Goal: Transaction & Acquisition: Purchase product/service

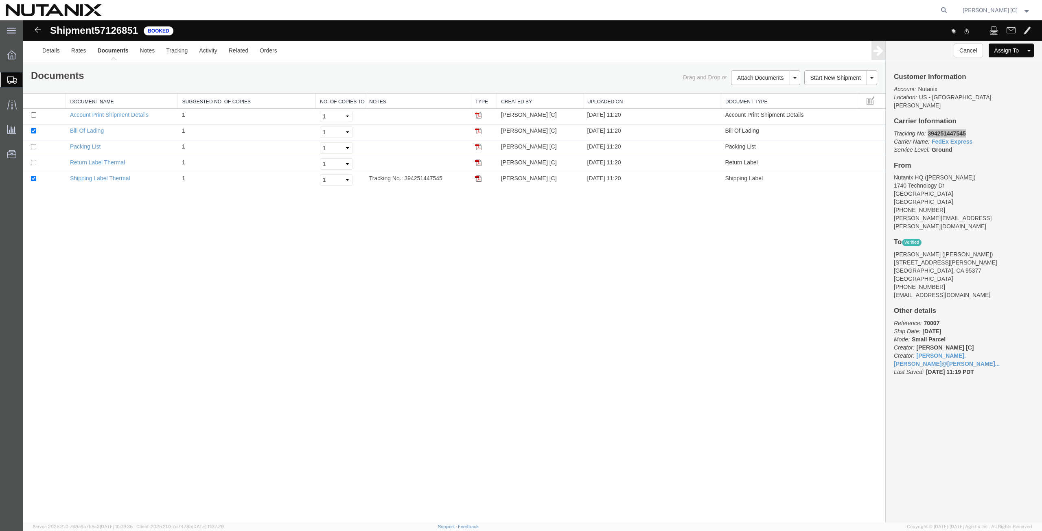
click at [0, 0] on span "Create from Template" at bounding box center [0, 0] width 0 height 0
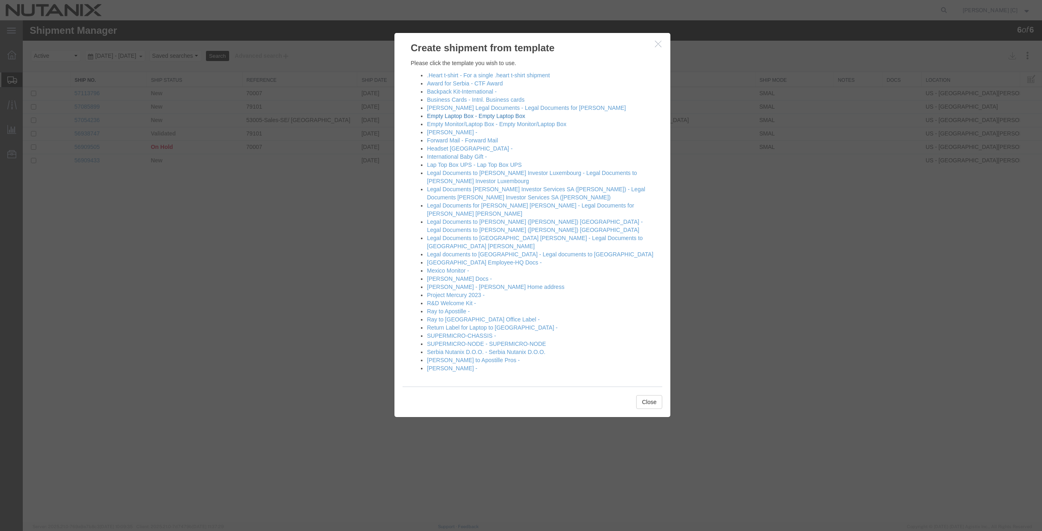
click at [444, 115] on link "Empty Laptop Box - Empty Laptop Box" at bounding box center [476, 116] width 98 height 7
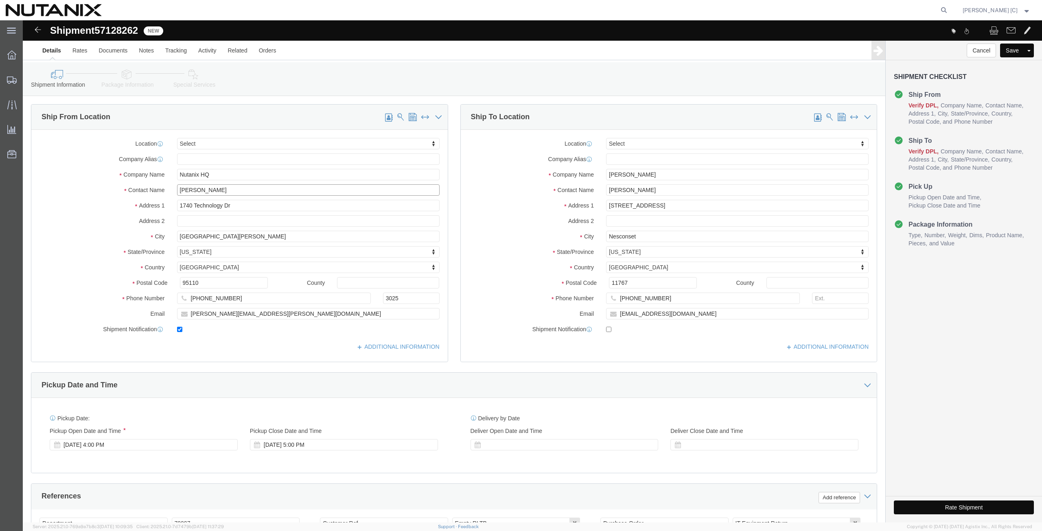
drag, startPoint x: 209, startPoint y: 169, endPoint x: 96, endPoint y: 178, distance: 112.7
click div "Location Select Select My Profile Location [GEOGRAPHIC_DATA] - [GEOGRAPHIC_DATA…"
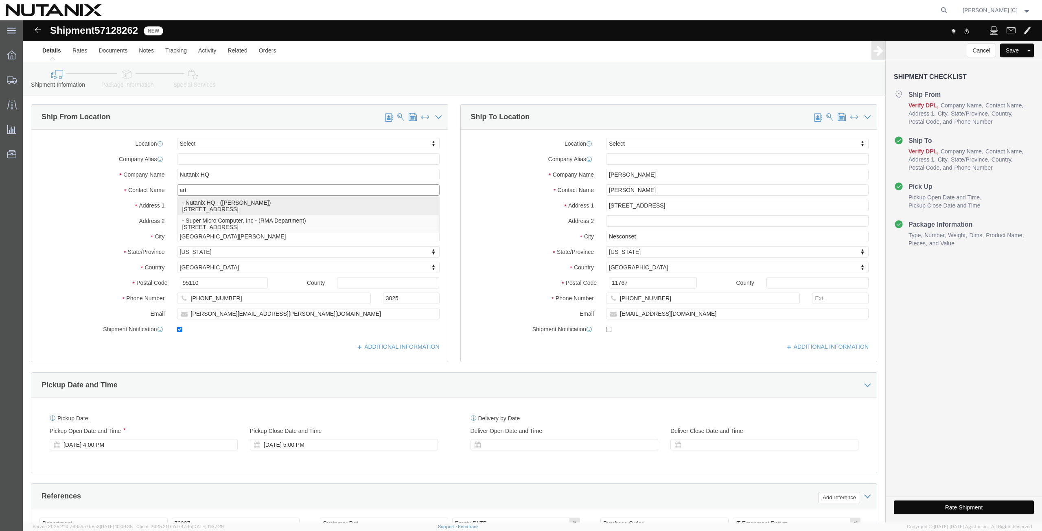
click p "- Nutanix HQ - ([PERSON_NAME]) [STREET_ADDRESS]"
type input "[PERSON_NAME]"
type input "[PHONE_NUMBER]"
type input "[PERSON_NAME][EMAIL_ADDRESS][PERSON_NAME][DOMAIN_NAME]"
select select "CA"
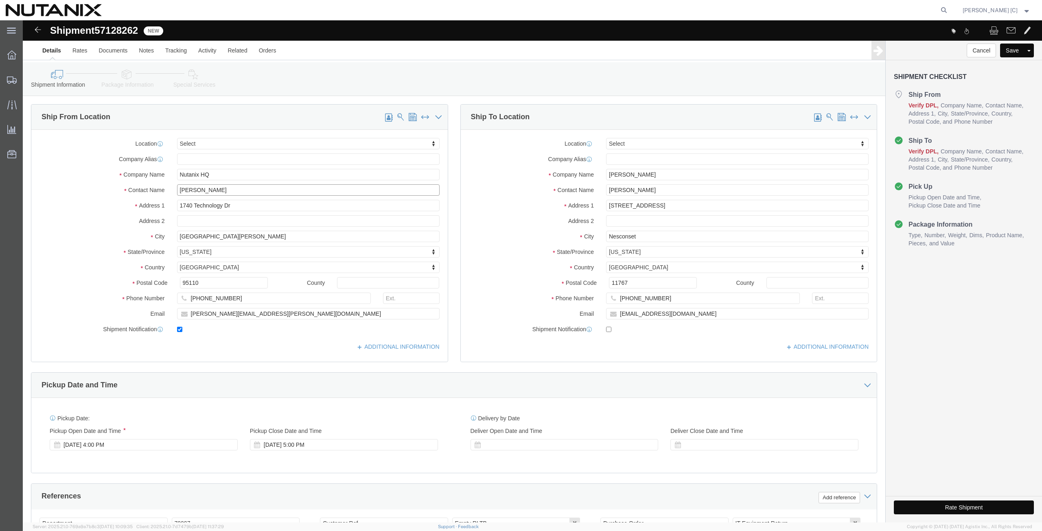
type input "[PERSON_NAME]"
drag, startPoint x: 627, startPoint y: 156, endPoint x: 537, endPoint y: 151, distance: 90.0
click div "Company Name [PERSON_NAME]"
paste input "[PERSON_NAME]"
type input "[PERSON_NAME]"
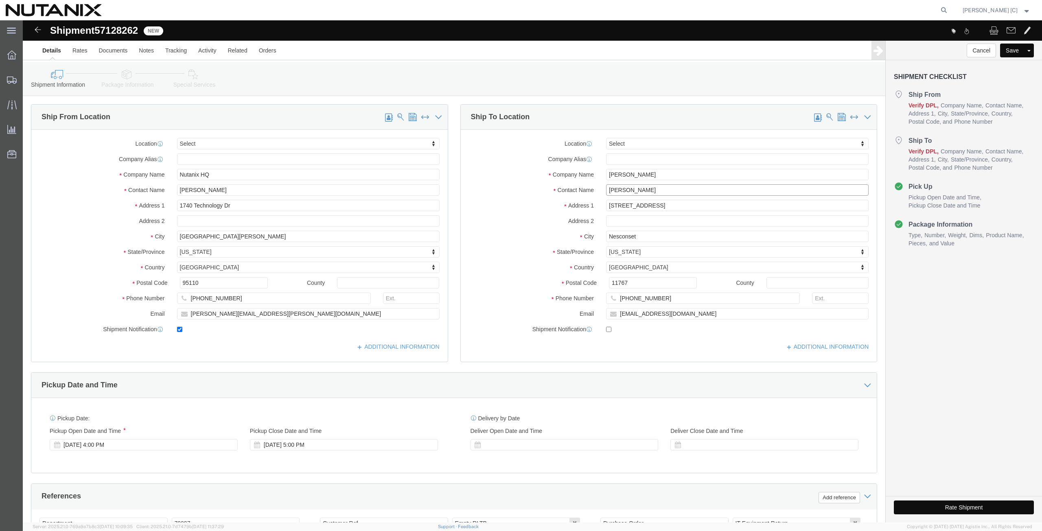
drag, startPoint x: 629, startPoint y: 170, endPoint x: 474, endPoint y: 190, distance: 156.6
click div "Location Select Select My Profile Location [GEOGRAPHIC_DATA] - [GEOGRAPHIC_DATA…"
paste input "[PERSON_NAME]"
type input "[PERSON_NAME]"
drag, startPoint x: 636, startPoint y: 188, endPoint x: 541, endPoint y: 192, distance: 94.9
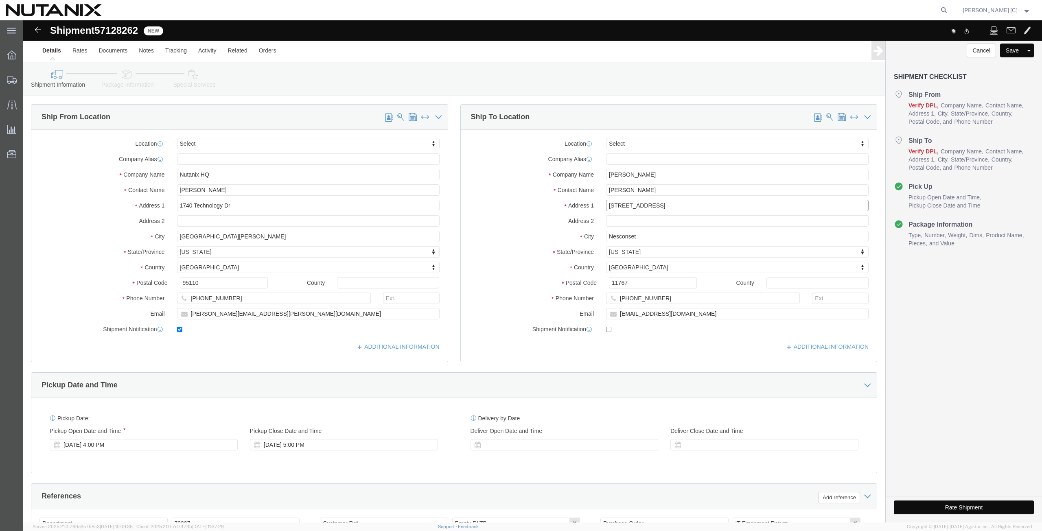
click div "Location Select Select My Profile Location [GEOGRAPHIC_DATA] - [GEOGRAPHIC_DATA…"
paste input "[STREET_ADDRESS]"
type input "[STREET_ADDRESS]"
drag, startPoint x: 617, startPoint y: 214, endPoint x: 558, endPoint y: 227, distance: 60.5
click div "Location Select Select My Profile Location [GEOGRAPHIC_DATA] - [GEOGRAPHIC_DATA…"
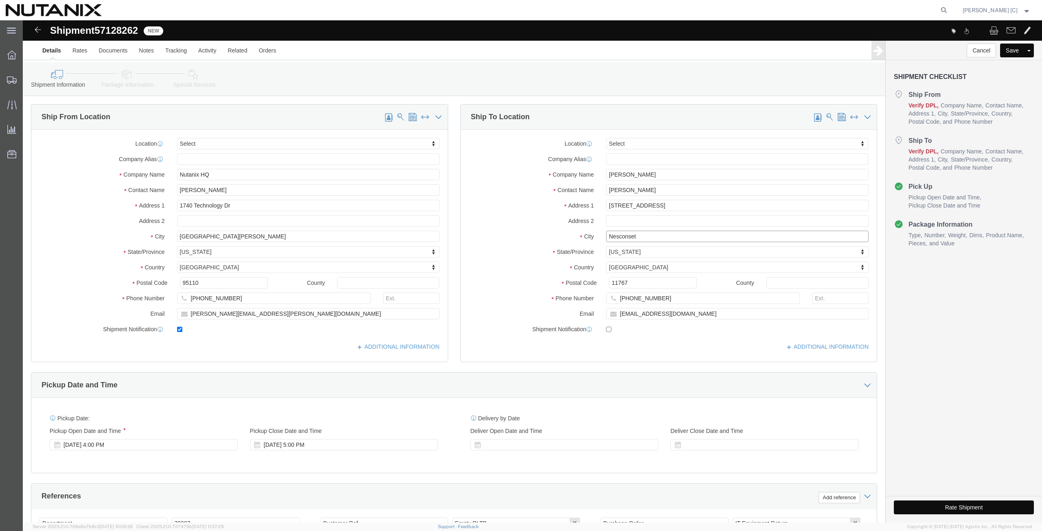
paste input "[GEOGRAPHIC_DATA]"
type input "[GEOGRAPHIC_DATA]"
type input "north"
select select "NC"
drag, startPoint x: 608, startPoint y: 264, endPoint x: 530, endPoint y: 269, distance: 78.3
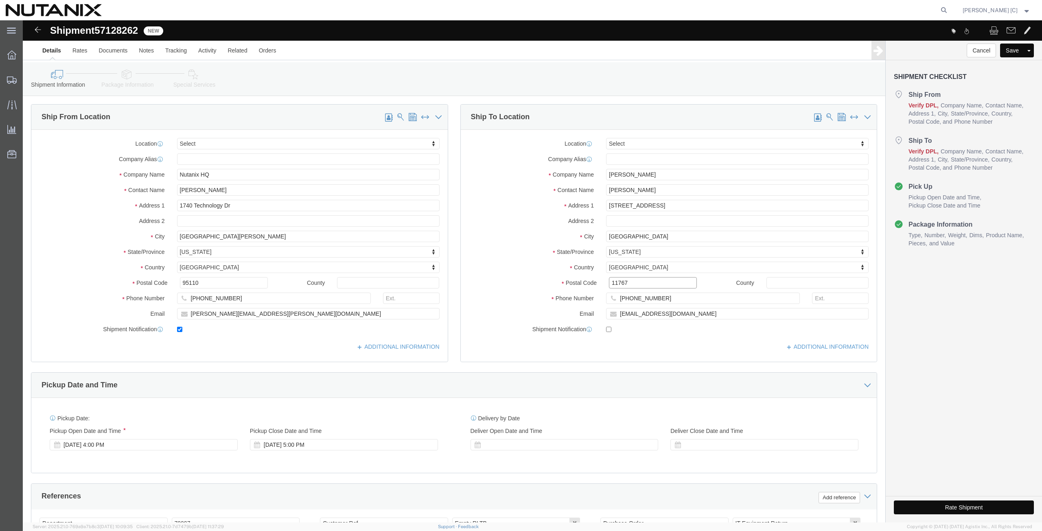
click div "Postal Code 11767"
paste input "27613"
type input "27613"
drag, startPoint x: 640, startPoint y: 279, endPoint x: 558, endPoint y: 289, distance: 82.4
click div "Location Select Select My Profile Location [GEOGRAPHIC_DATA] - [GEOGRAPHIC_DATA…"
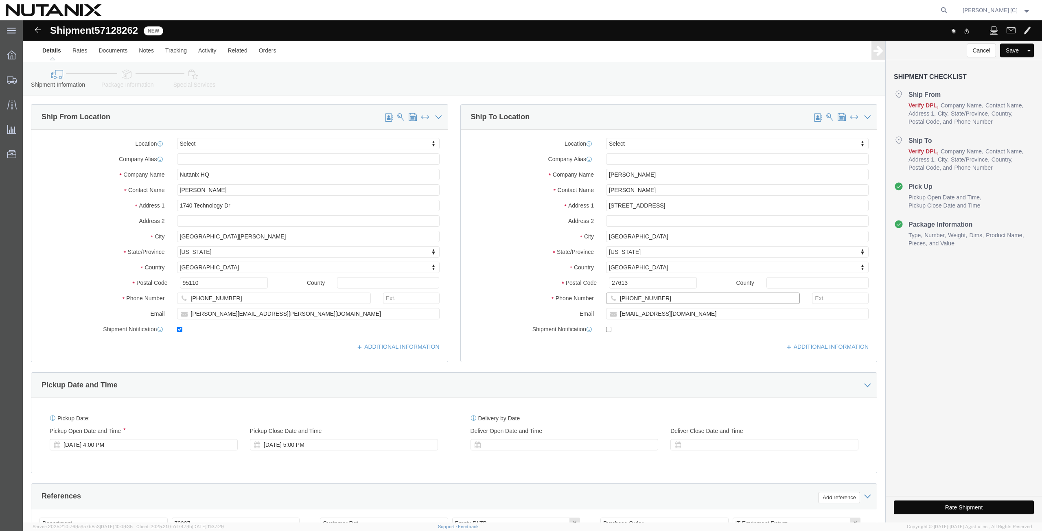
paste input "9) 830-3674"
type input "[PHONE_NUMBER]"
drag, startPoint x: 648, startPoint y: 294, endPoint x: 583, endPoint y: 293, distance: 65.1
click input "[EMAIL_ADDRESS][DOMAIN_NAME]"
paste input "sittner84"
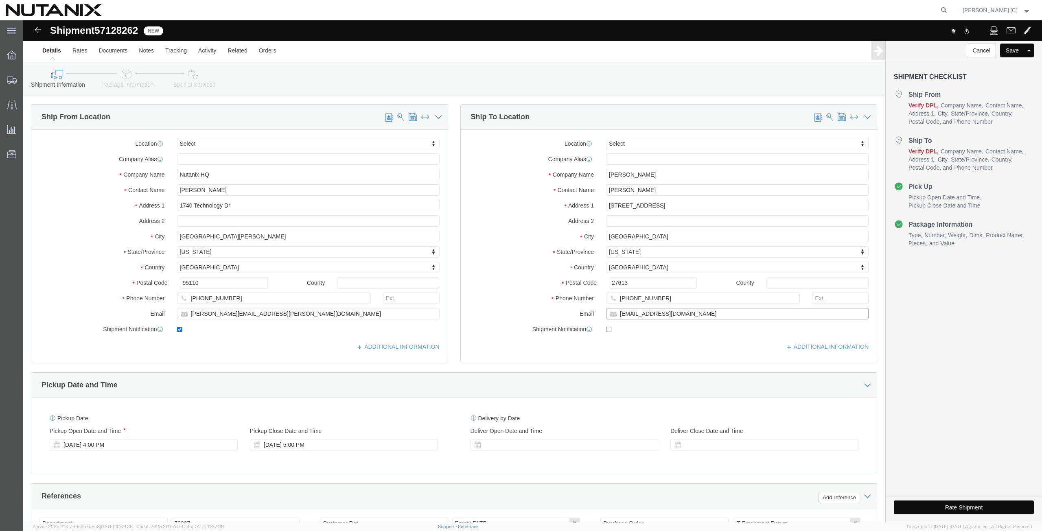
type input "[EMAIL_ADDRESS][DOMAIN_NAME]"
click input "checkbox"
checkbox input "true"
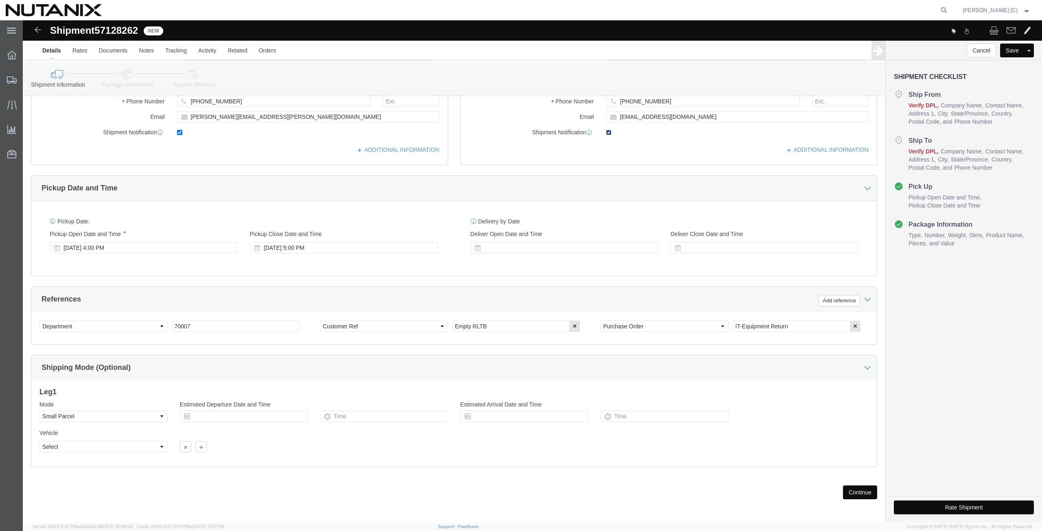
scroll to position [199, 0]
click button "Continue"
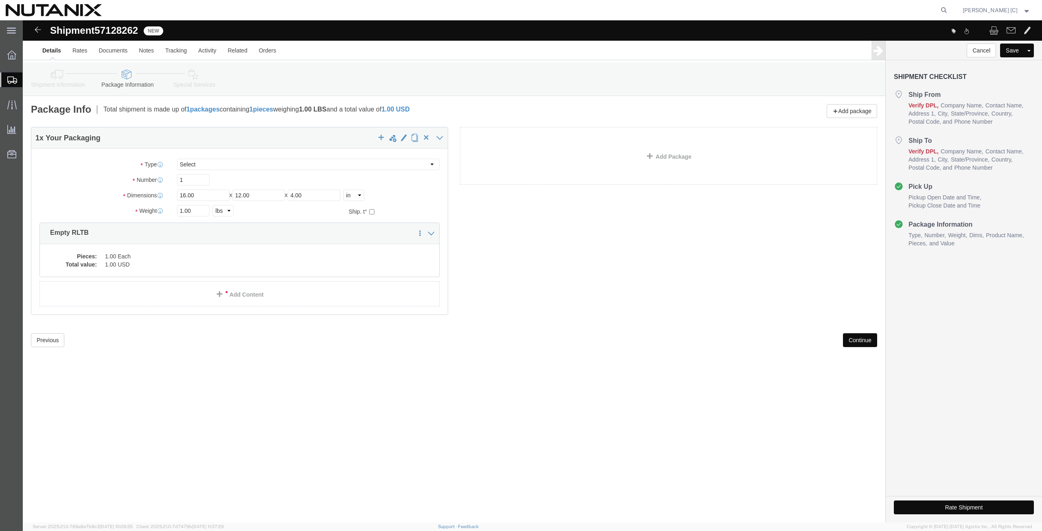
click button "Continue"
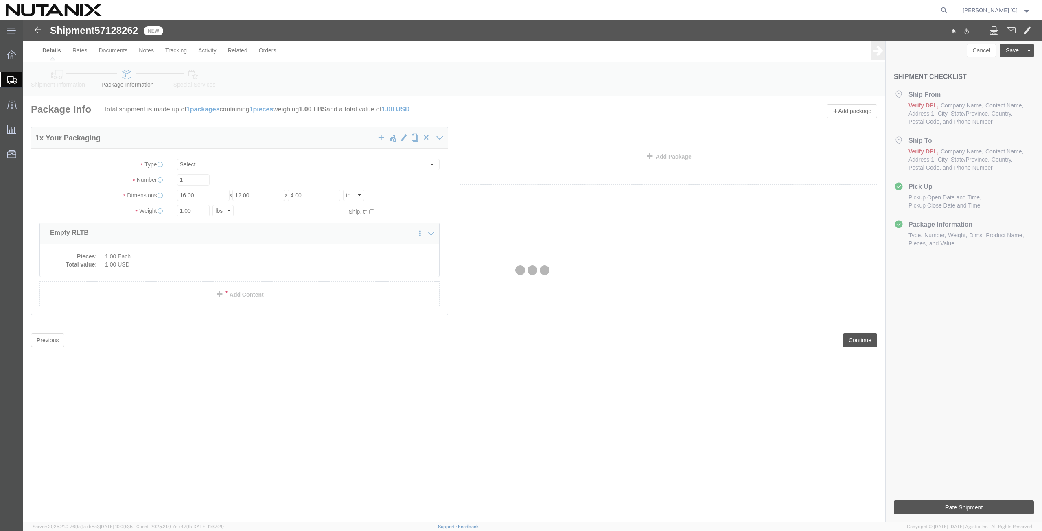
select select
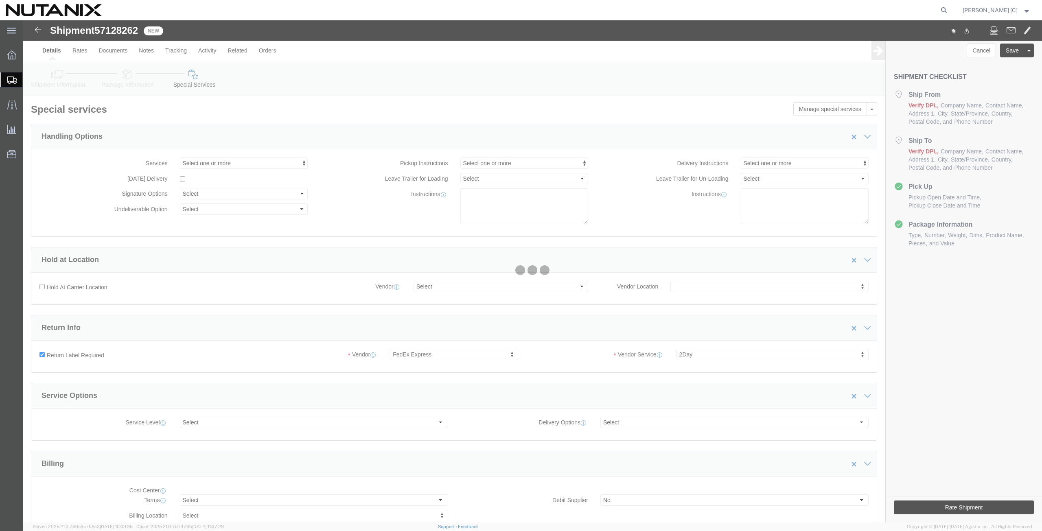
select select "COSTCENTER"
select select "59656"
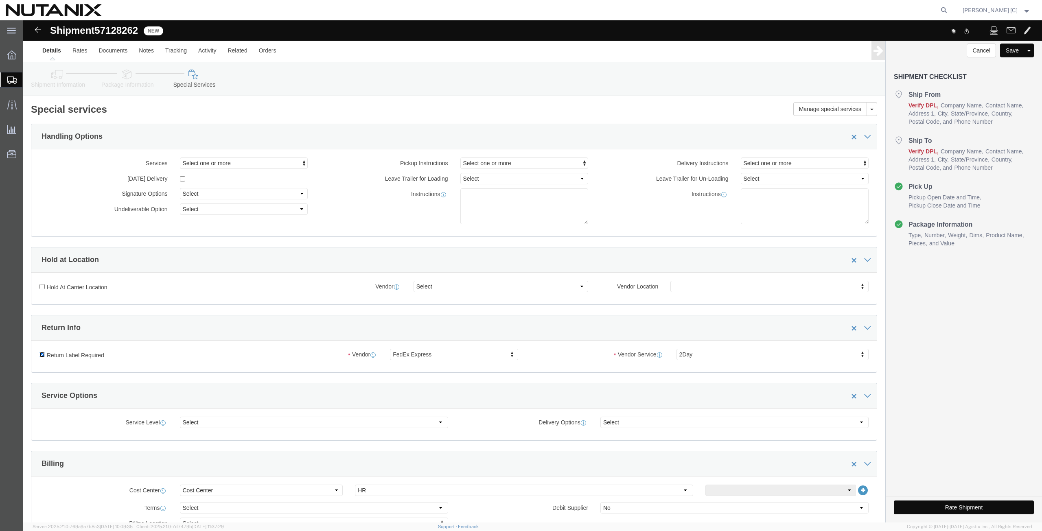
click input "Return Label Required"
checkbox input "false"
select select
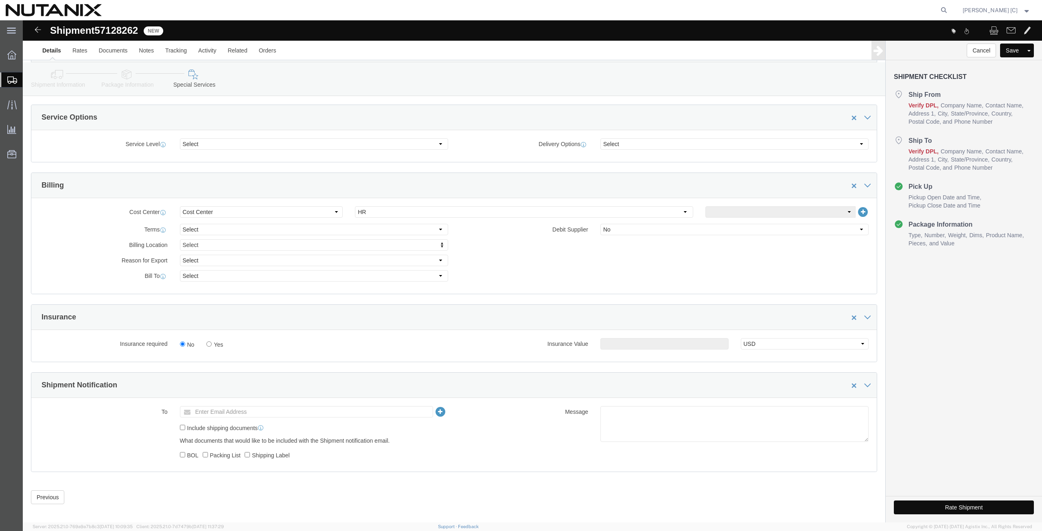
scroll to position [285, 0]
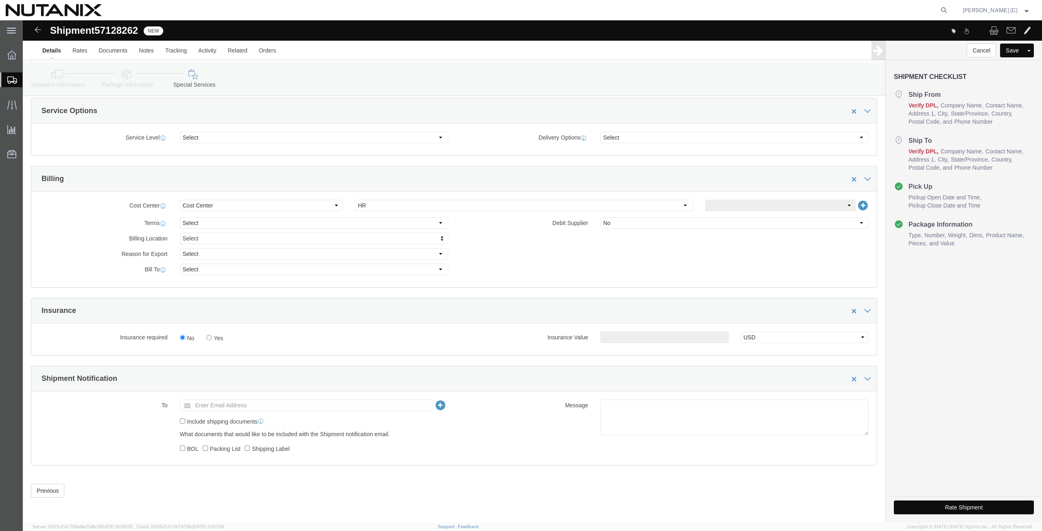
click button "Rate Shipment"
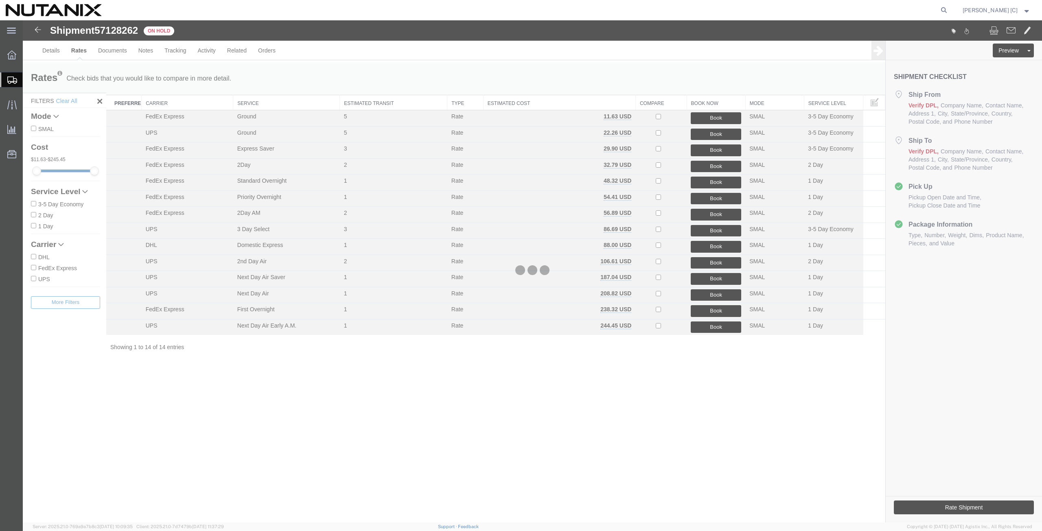
scroll to position [0, 0]
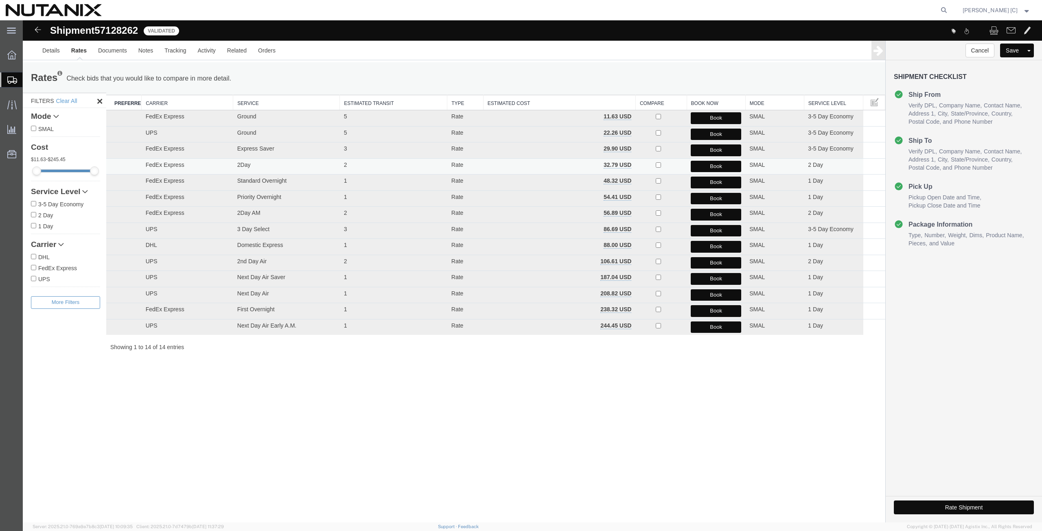
click at [715, 165] on button "Book" at bounding box center [716, 167] width 50 height 12
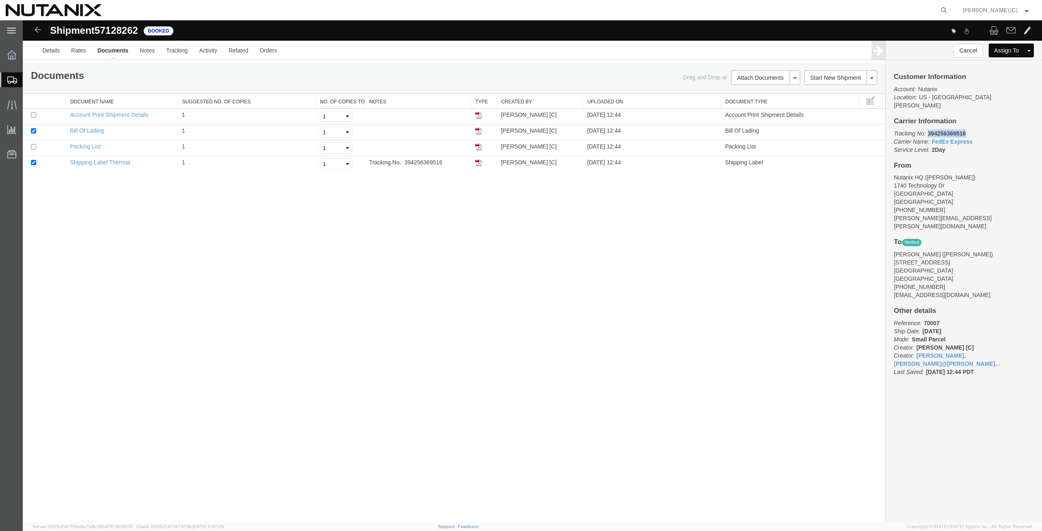
drag, startPoint x: 967, startPoint y: 125, endPoint x: 926, endPoint y: 127, distance: 40.7
click at [926, 129] on p "Tracking No: 394256369516 Carrier Name: FedEx Express FedEx Express Service Lev…" at bounding box center [964, 141] width 140 height 24
copy b "394256369516"
click at [972, 129] on p "Tracking No: 394256369516 Carrier Name: FedEx Express FedEx Express Service Lev…" at bounding box center [964, 141] width 140 height 24
drag, startPoint x: 969, startPoint y: 124, endPoint x: 929, endPoint y: 127, distance: 40.8
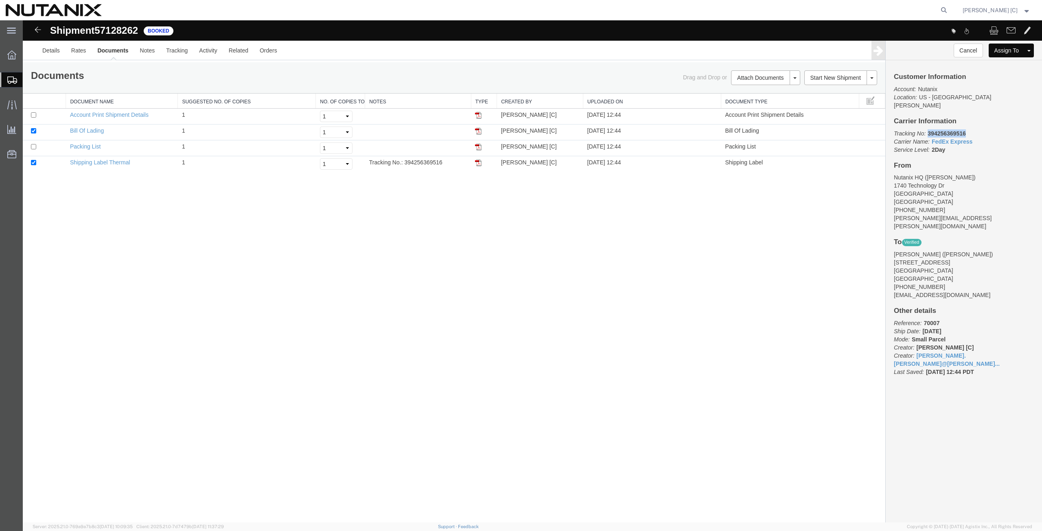
click at [929, 129] on p "Tracking No: 394256369516 Carrier Name: FedEx Express FedEx Express Service Lev…" at bounding box center [964, 141] width 140 height 24
copy b "394256369516"
click at [0, 0] on span "Create from Template" at bounding box center [0, 0] width 0 height 0
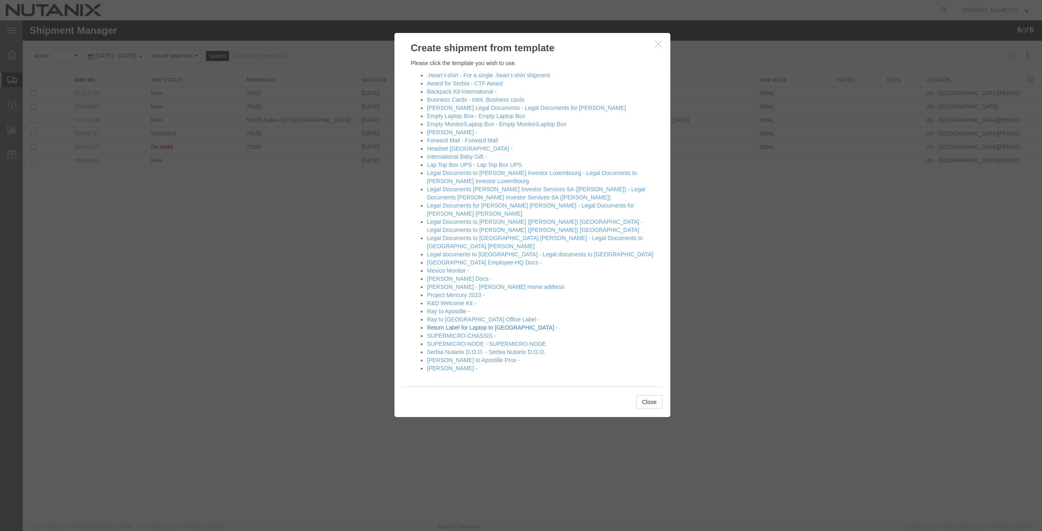
click at [445, 324] on link "Return Label for Laptop to [GEOGRAPHIC_DATA] -" at bounding box center [492, 327] width 131 height 7
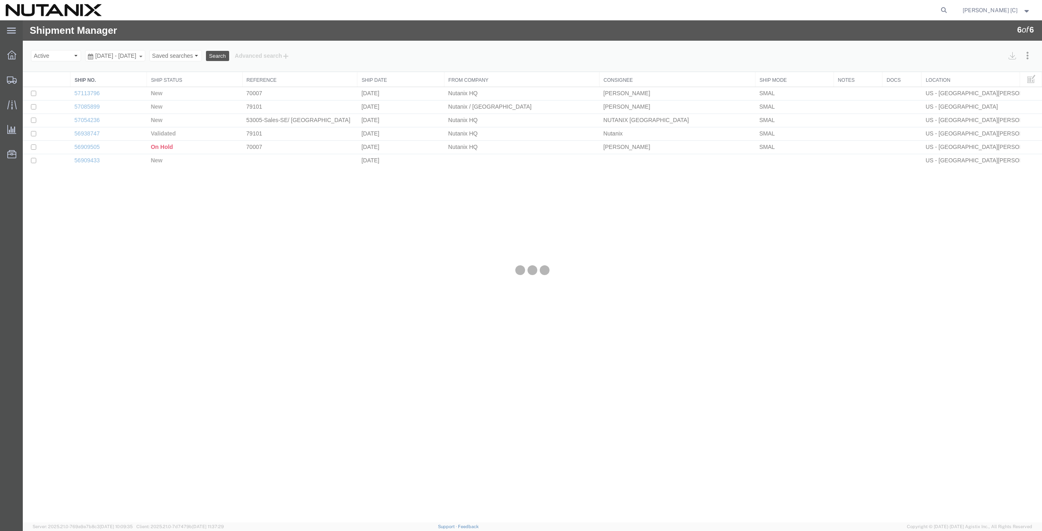
select select "46554"
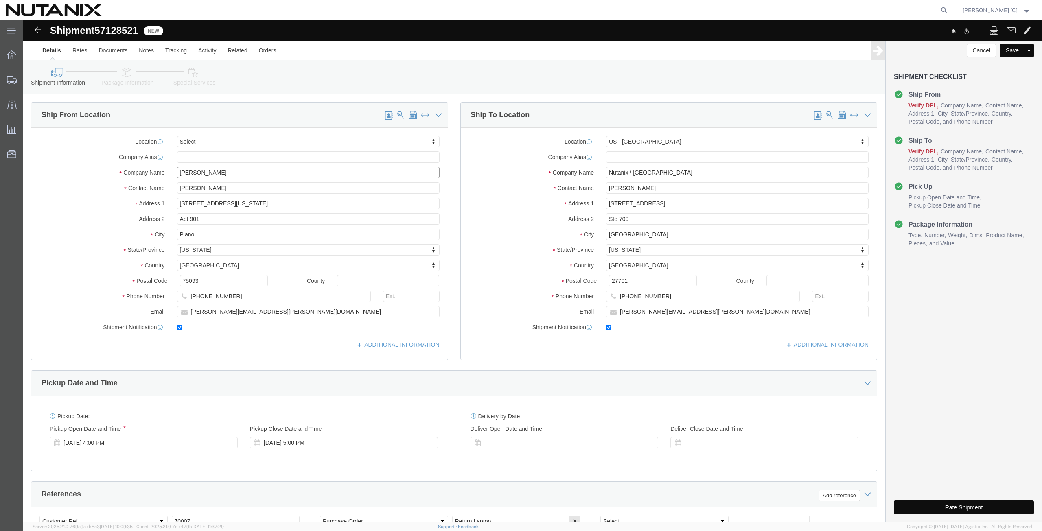
drag, startPoint x: 200, startPoint y: 150, endPoint x: 102, endPoint y: 161, distance: 98.7
click div "Location Select Select My Profile Location [GEOGRAPHIC_DATA] - [GEOGRAPHIC_DATA…"
paste input "[PERSON_NAME]"
type input "[PERSON_NAME]"
drag, startPoint x: 203, startPoint y: 169, endPoint x: 89, endPoint y: 183, distance: 114.4
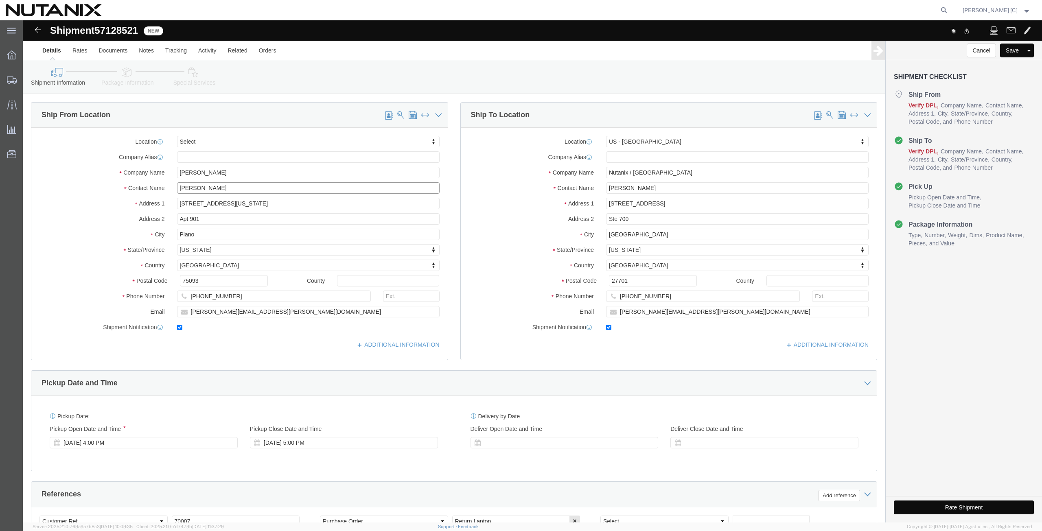
click div "Location Select Select My Profile Location [GEOGRAPHIC_DATA] - [GEOGRAPHIC_DATA…"
paste input "[PERSON_NAME]"
type input "[PERSON_NAME]"
drag, startPoint x: 197, startPoint y: 182, endPoint x: 96, endPoint y: 208, distance: 103.8
click div "Location Select Select My Profile Location [GEOGRAPHIC_DATA] - [GEOGRAPHIC_DATA…"
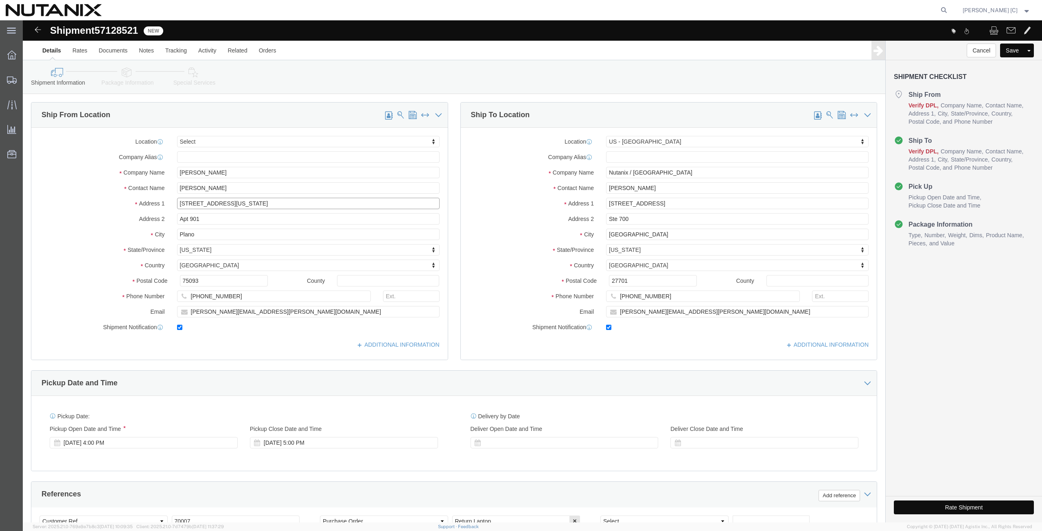
paste input "[STREET_ADDRESS]"
type input "[STREET_ADDRESS]"
drag, startPoint x: 179, startPoint y: 201, endPoint x: 114, endPoint y: 205, distance: 65.7
click div "Location Select Select My Profile Location [GEOGRAPHIC_DATA] - [GEOGRAPHIC_DATA…"
drag, startPoint x: 176, startPoint y: 215, endPoint x: 94, endPoint y: 205, distance: 83.2
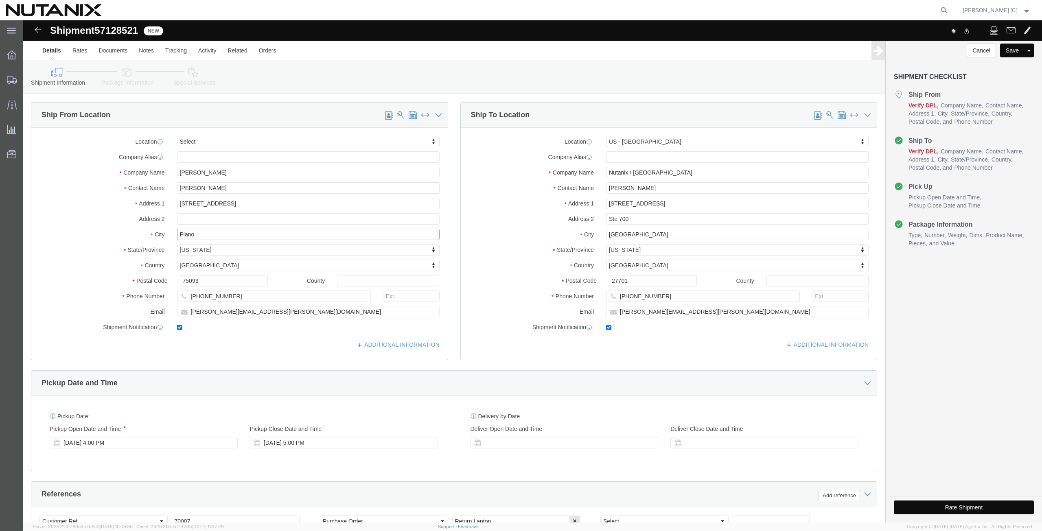
click div "City Plano"
paste input "[GEOGRAPHIC_DATA]"
type input "[GEOGRAPHIC_DATA]"
type input "north"
select select "NC"
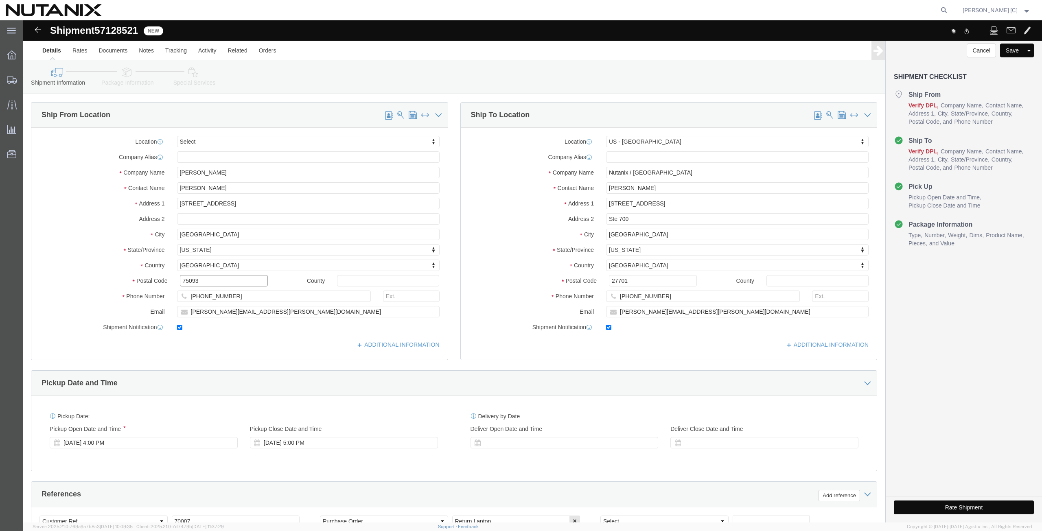
drag, startPoint x: 179, startPoint y: 260, endPoint x: 135, endPoint y: 247, distance: 46.7
click div "Location Select Select My Profile Location [GEOGRAPHIC_DATA] - [GEOGRAPHIC_DATA…"
paste input "2761"
type input "27613"
drag, startPoint x: 213, startPoint y: 276, endPoint x: 120, endPoint y: 286, distance: 93.7
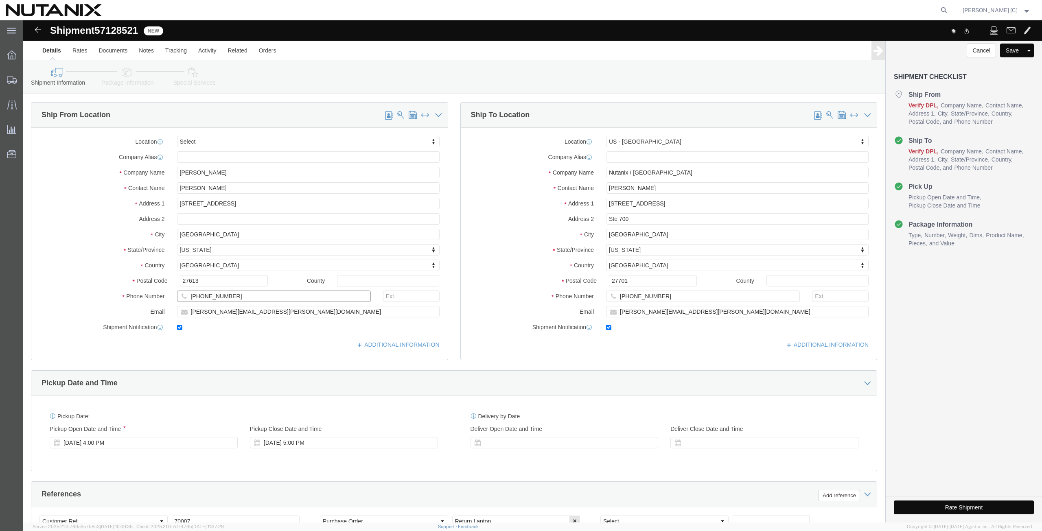
click div "Location Select Select My Profile Location [GEOGRAPHIC_DATA] - [GEOGRAPHIC_DATA…"
paste input "[PHONE_NUMBER]"
type input "[PHONE_NUMBER]"
drag, startPoint x: 243, startPoint y: 294, endPoint x: 102, endPoint y: 288, distance: 140.5
click div "Email [PERSON_NAME][EMAIL_ADDRESS][PERSON_NAME][DOMAIN_NAME]"
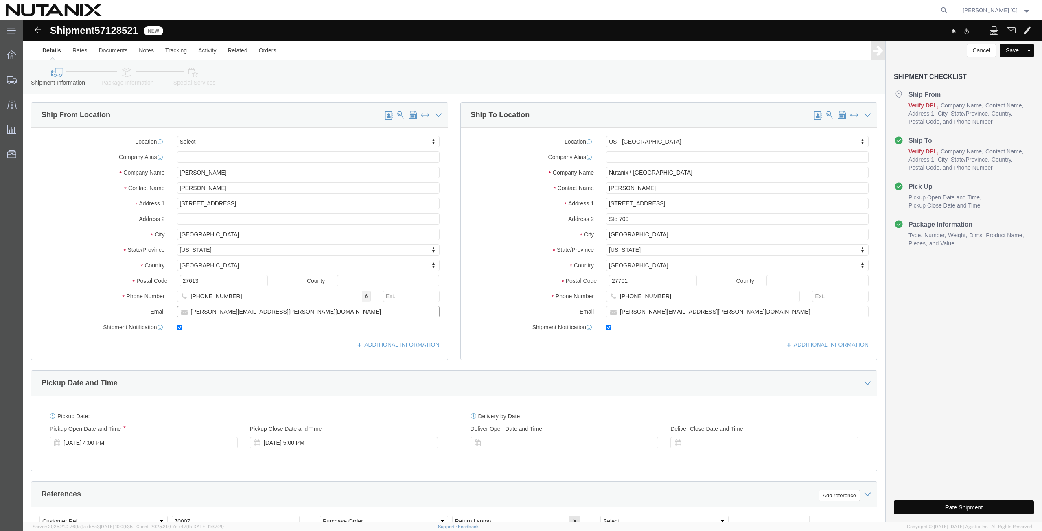
paste input "[EMAIL_ADDRESS]"
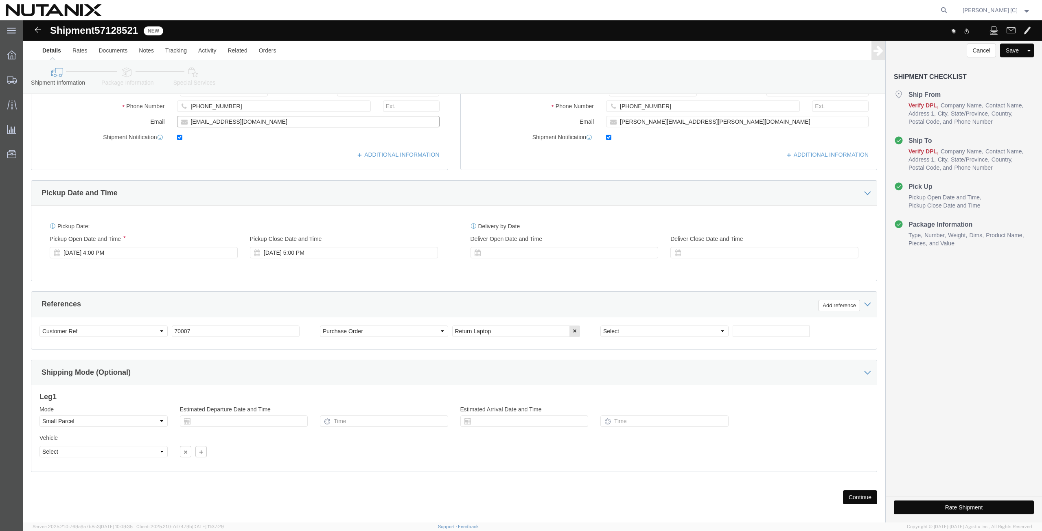
scroll to position [197, 0]
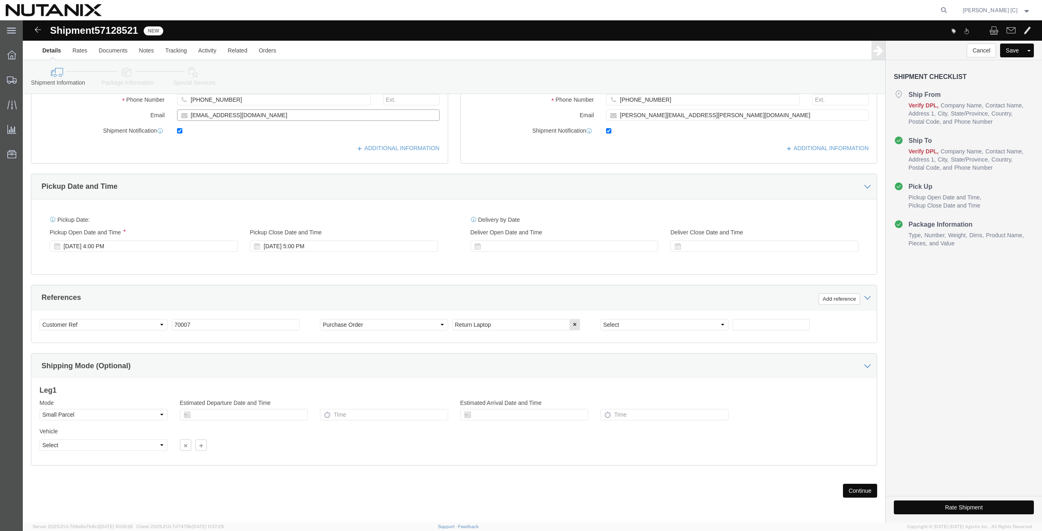
type input "[EMAIL_ADDRESS][DOMAIN_NAME]"
click button "Continue"
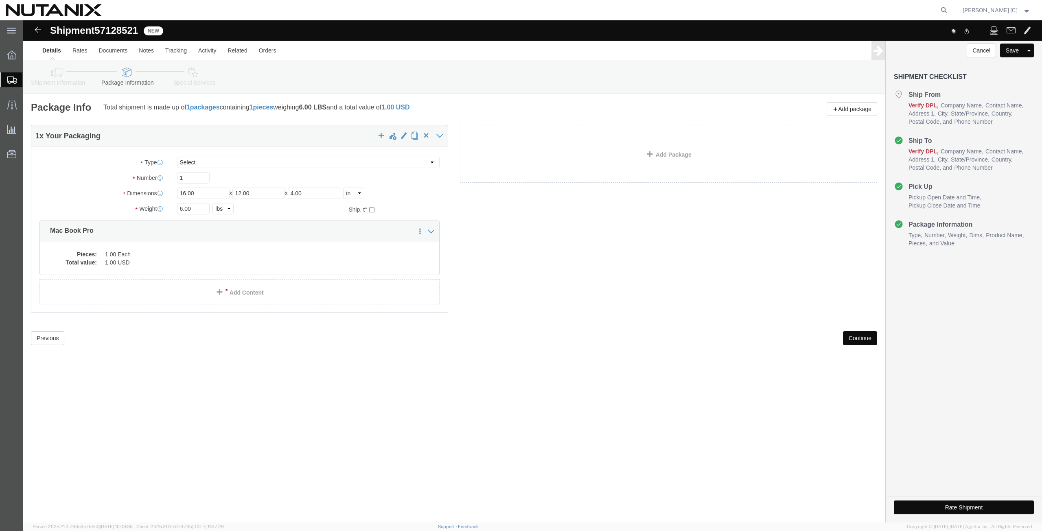
click button "Continue"
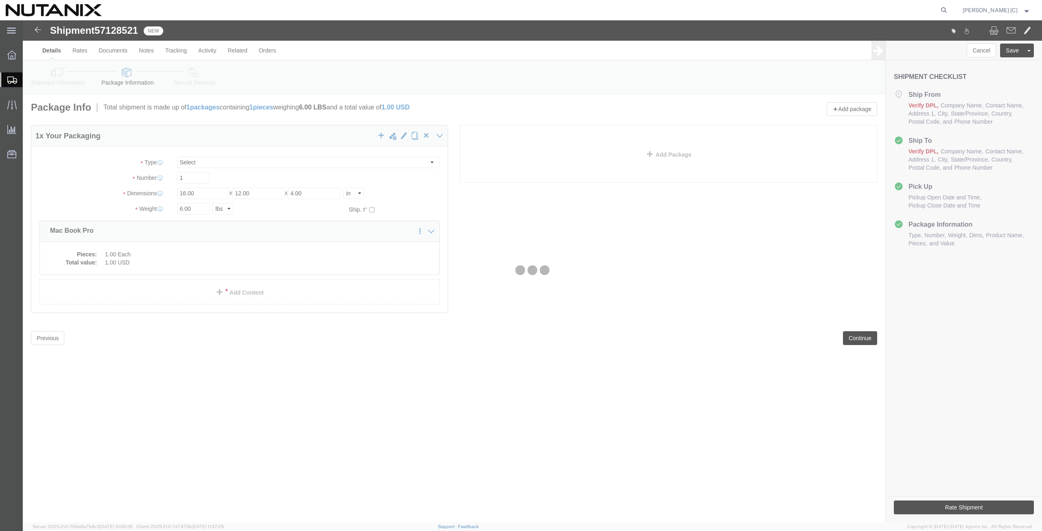
select select
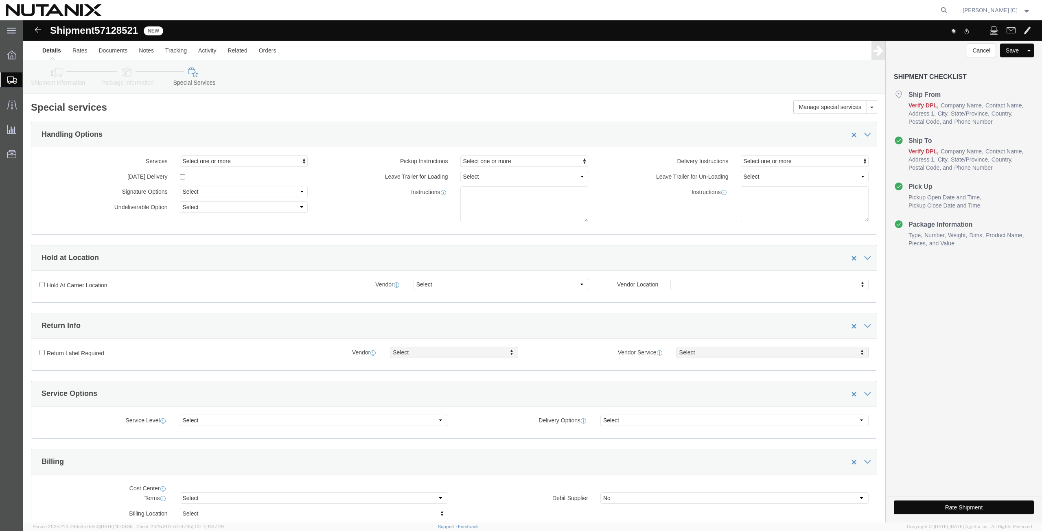
select select "COSTCENTER"
select select "48694"
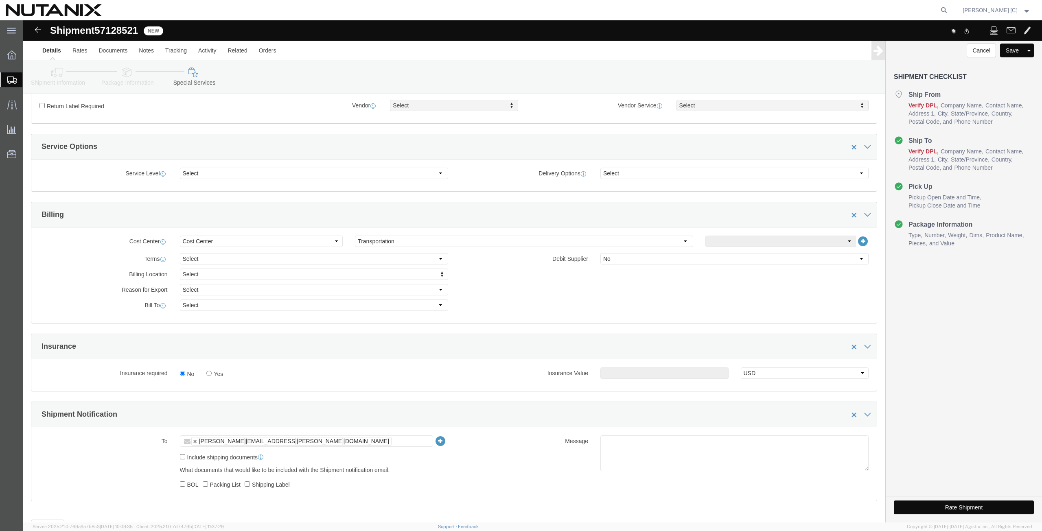
scroll to position [283, 0]
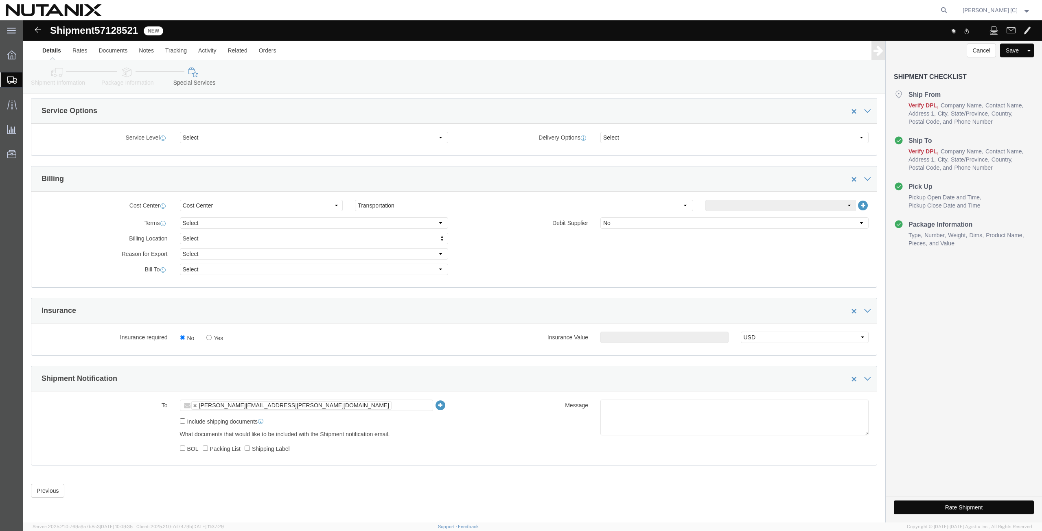
click button "Rate Shipment"
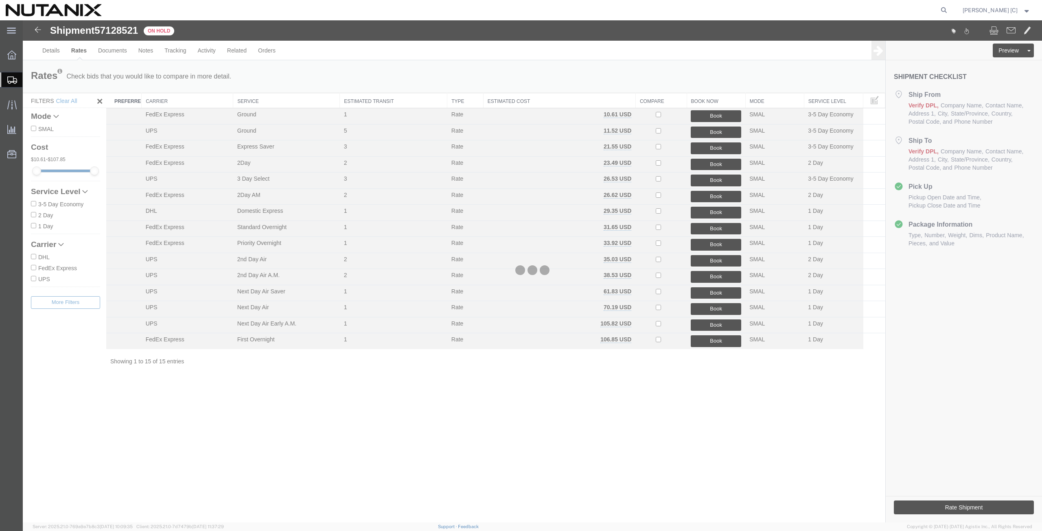
scroll to position [0, 0]
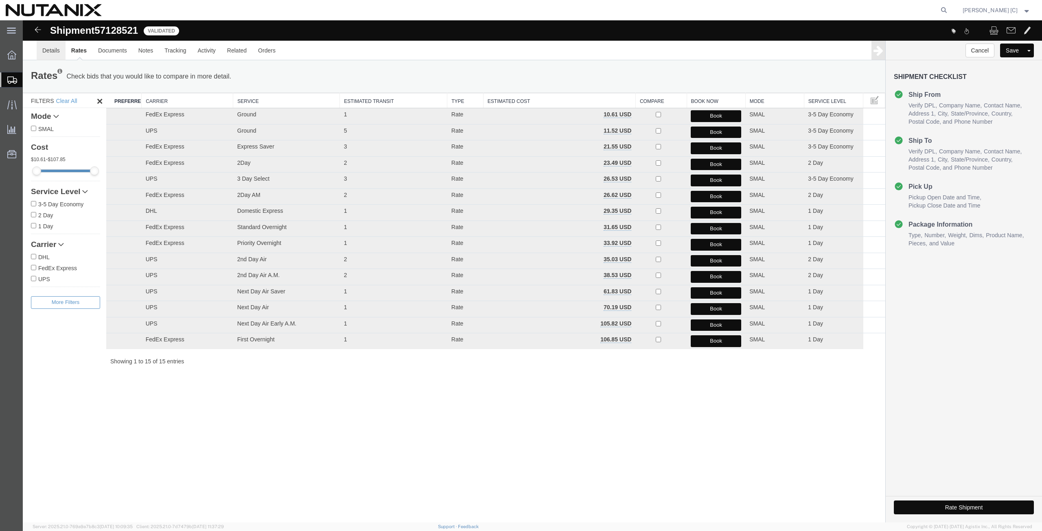
click at [54, 54] on link "Details" at bounding box center [51, 51] width 29 height 20
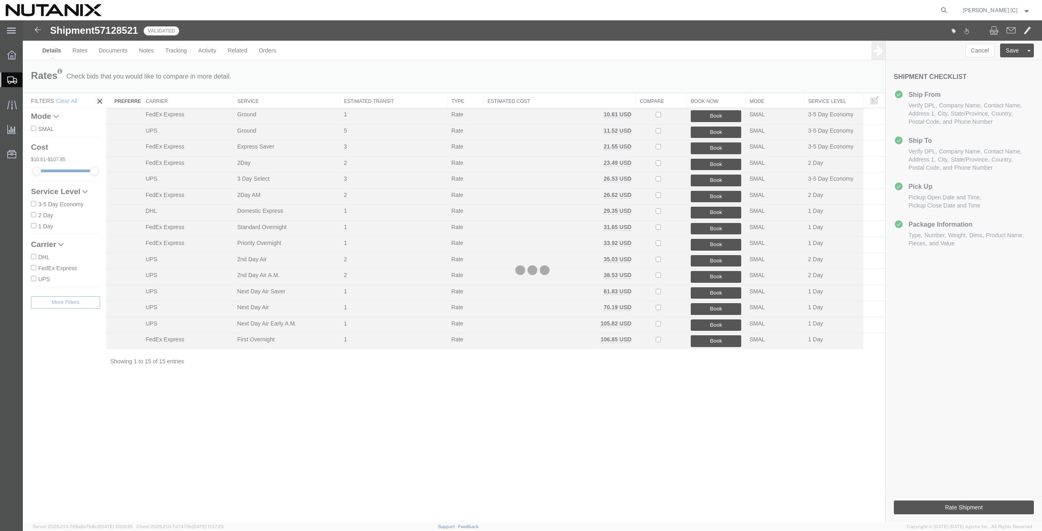
select select "46554"
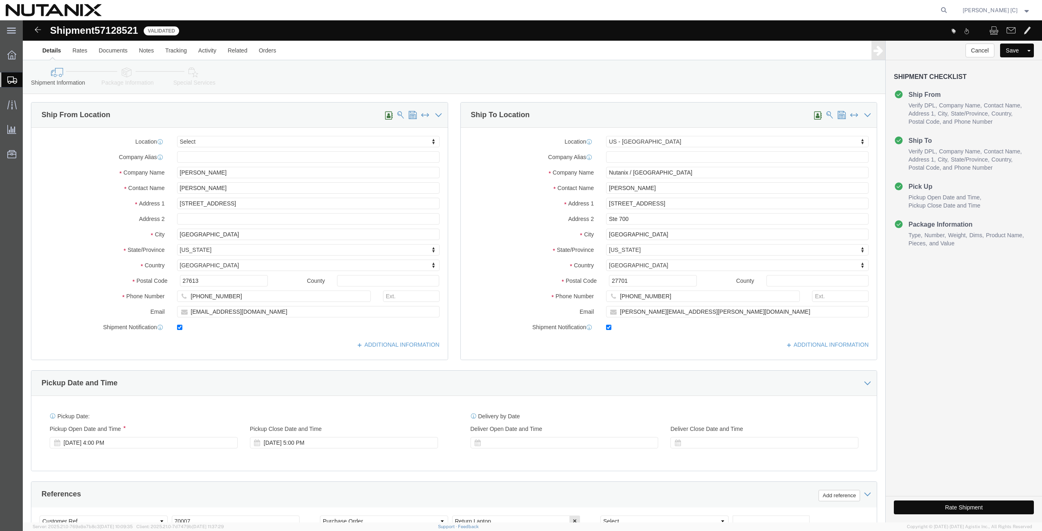
click icon
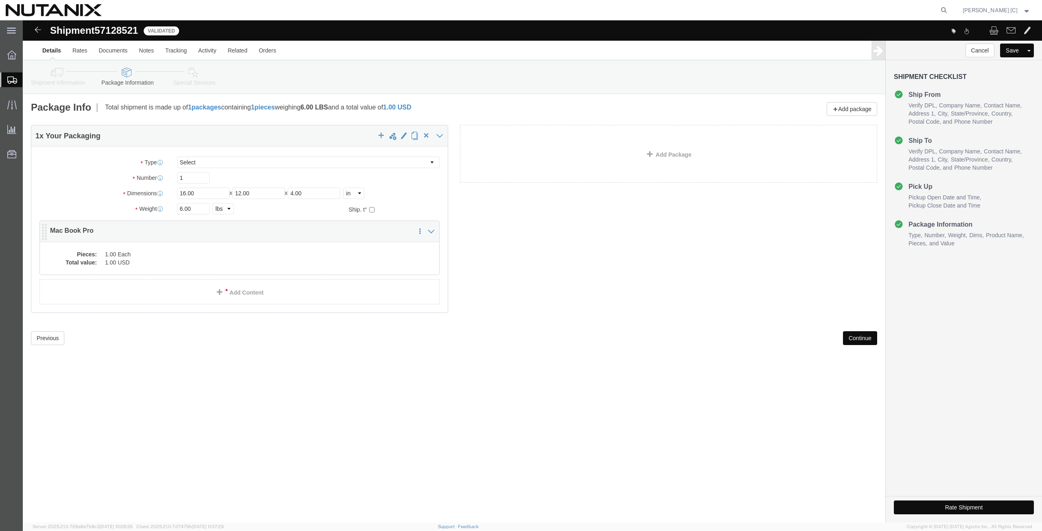
click div "Pieces: 1.00 Each Total value: 1.00 USD"
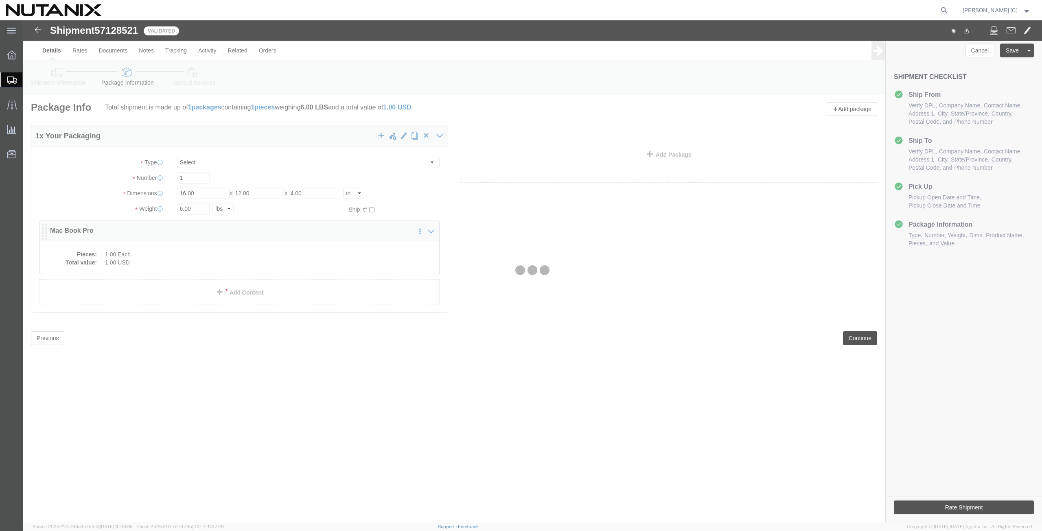
click div
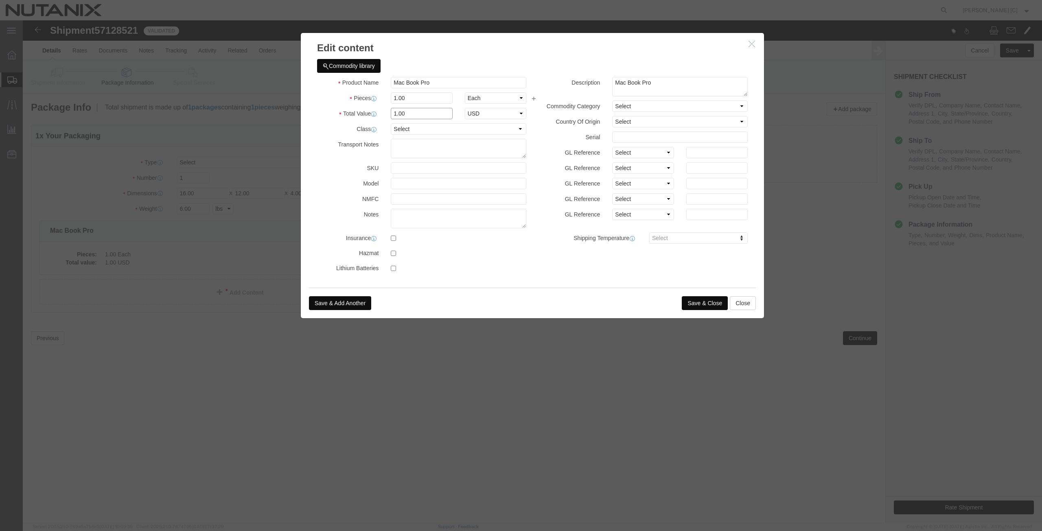
drag, startPoint x: 401, startPoint y: 93, endPoint x: 368, endPoint y: 91, distance: 33.0
click input "1.00"
type input "1000"
click button "Save & Close"
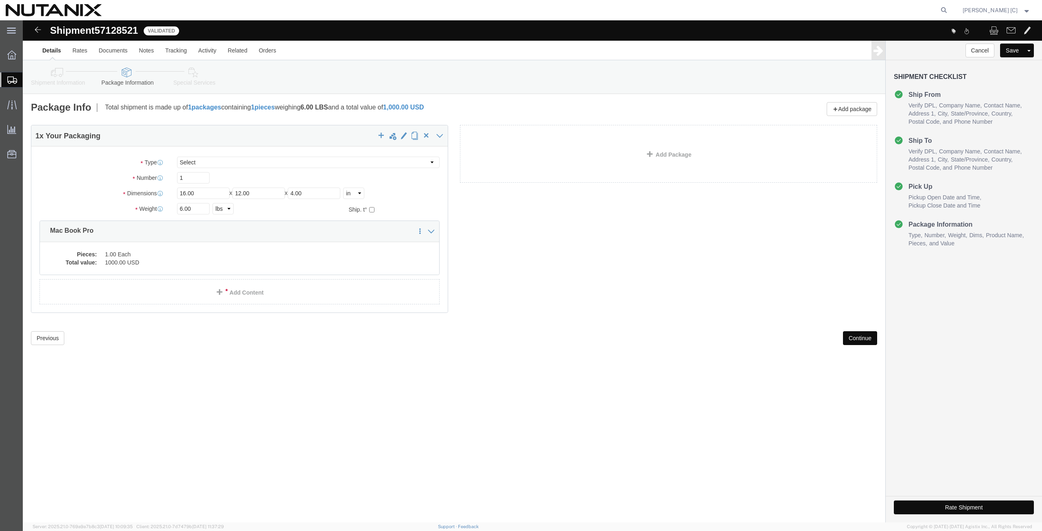
click button "Continue"
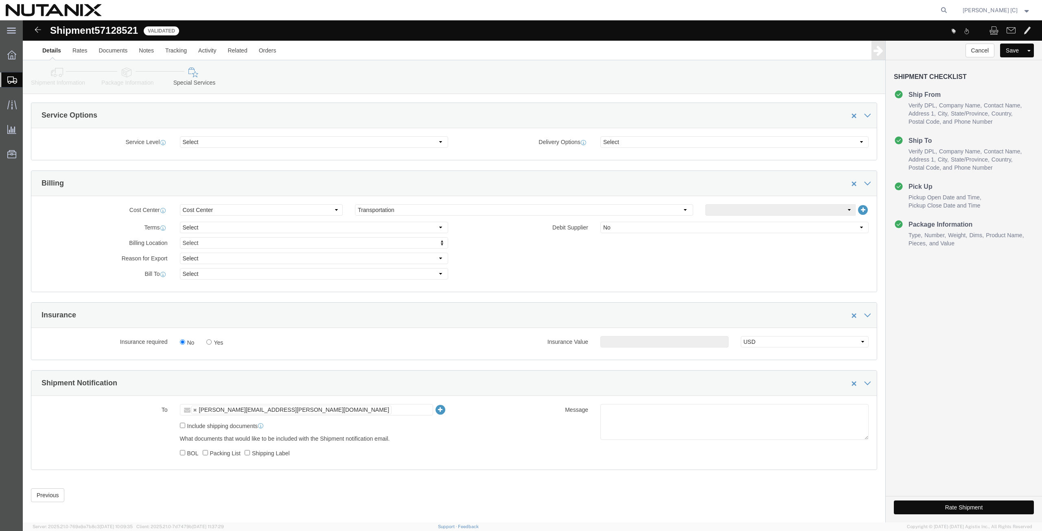
scroll to position [283, 0]
click button "Rate Shipment"
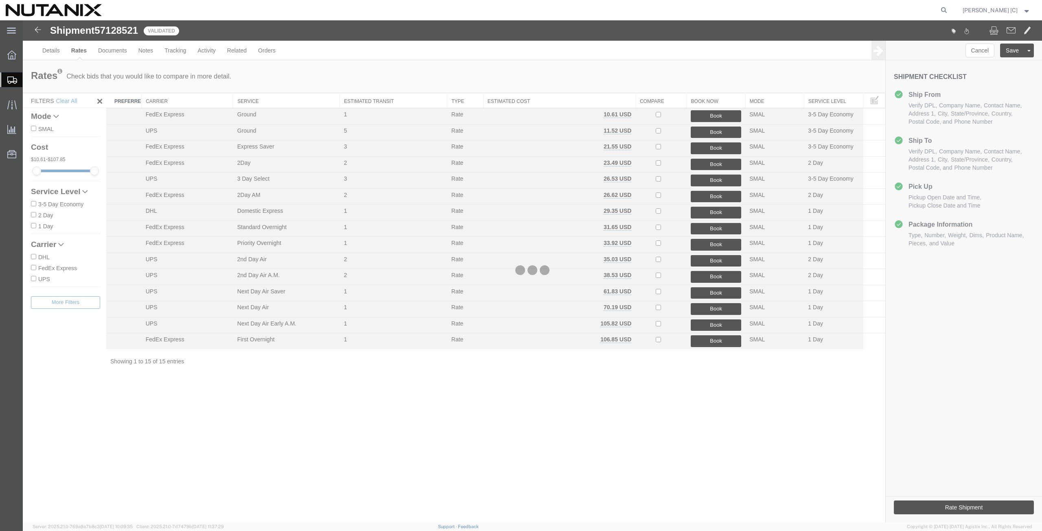
scroll to position [0, 0]
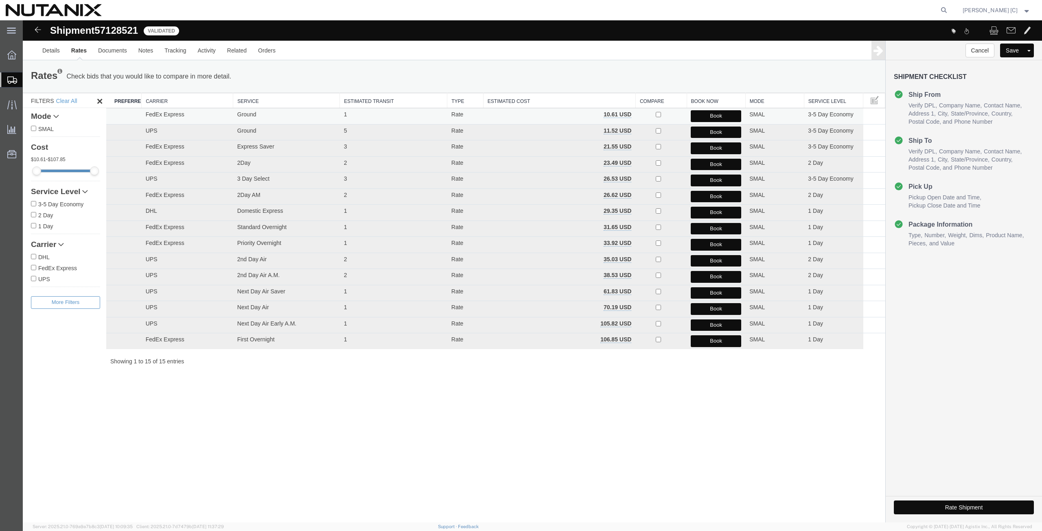
click at [702, 117] on button "Book" at bounding box center [716, 116] width 50 height 12
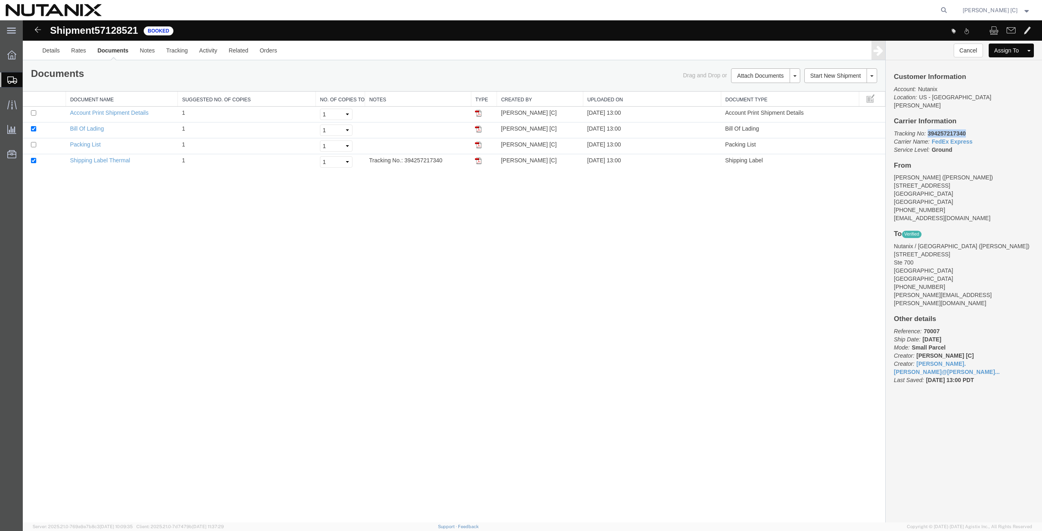
drag, startPoint x: 970, startPoint y: 126, endPoint x: 929, endPoint y: 124, distance: 41.1
click at [929, 129] on p "Tracking No: 394257217340 Carrier Name: FedEx Express FedEx Express Service Lev…" at bounding box center [964, 141] width 140 height 24
copy b "394257217340"
click at [28, 106] on span "Traffic" at bounding box center [25, 104] width 6 height 16
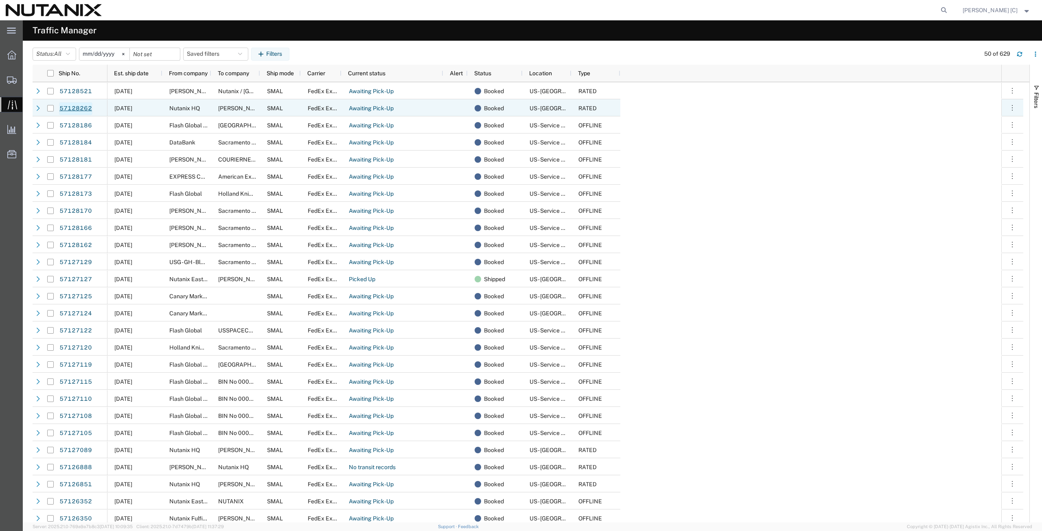
click at [67, 109] on link "57128262" at bounding box center [75, 108] width 33 height 13
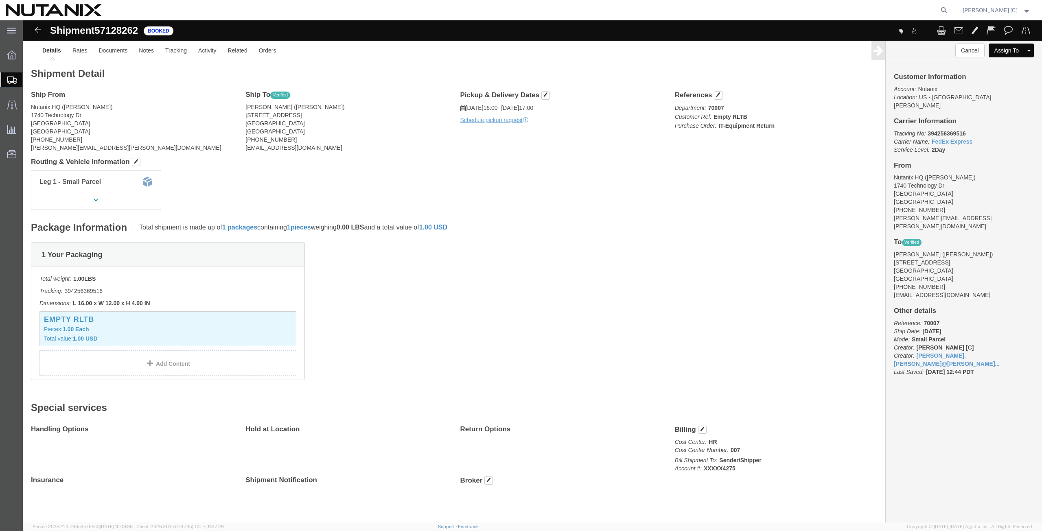
click img
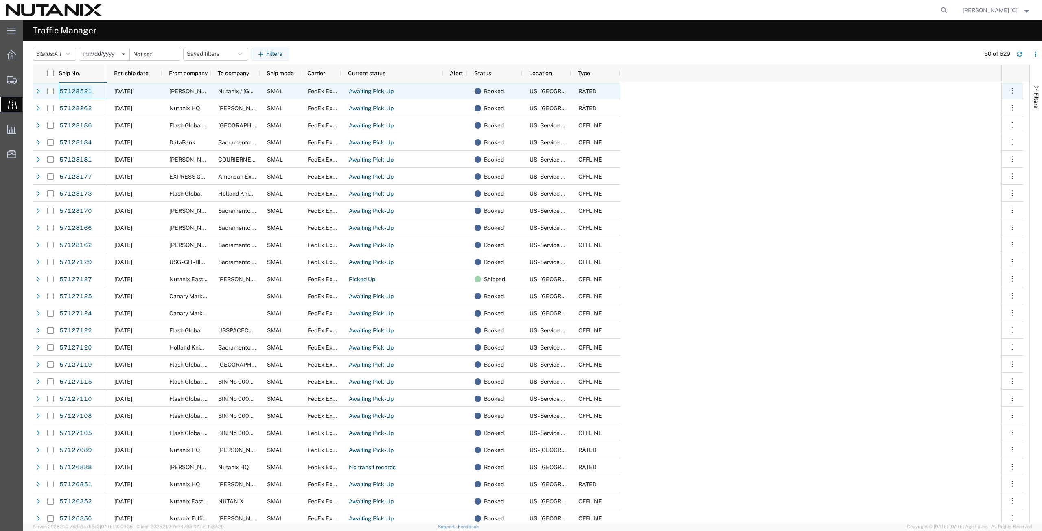
click at [77, 93] on link "57128521" at bounding box center [75, 91] width 33 height 13
